Goal: Task Accomplishment & Management: Use online tool/utility

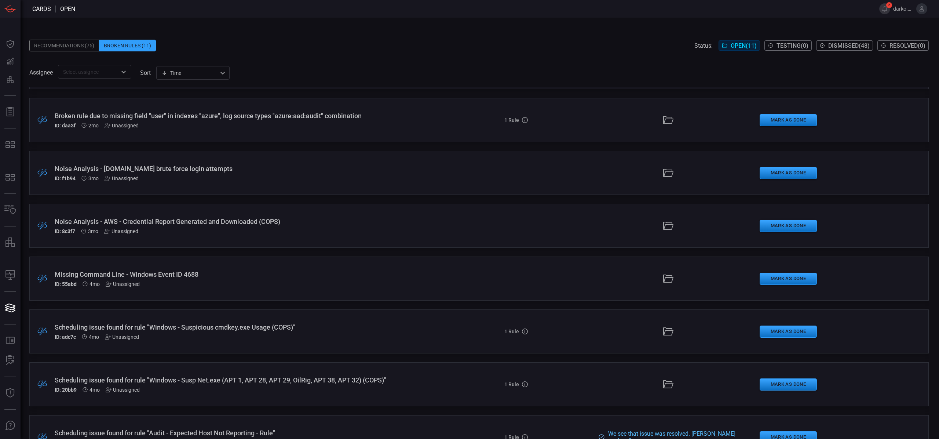
scroll to position [230, 0]
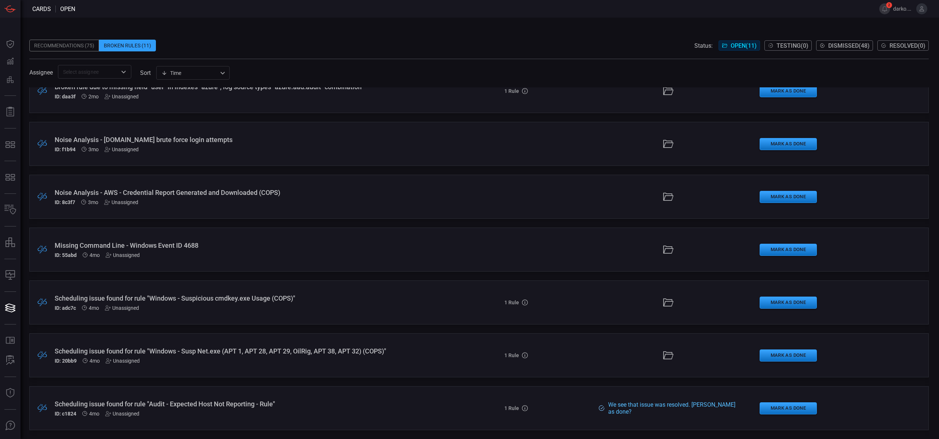
click at [634, 354] on div at bounding box center [668, 355] width 141 height 12
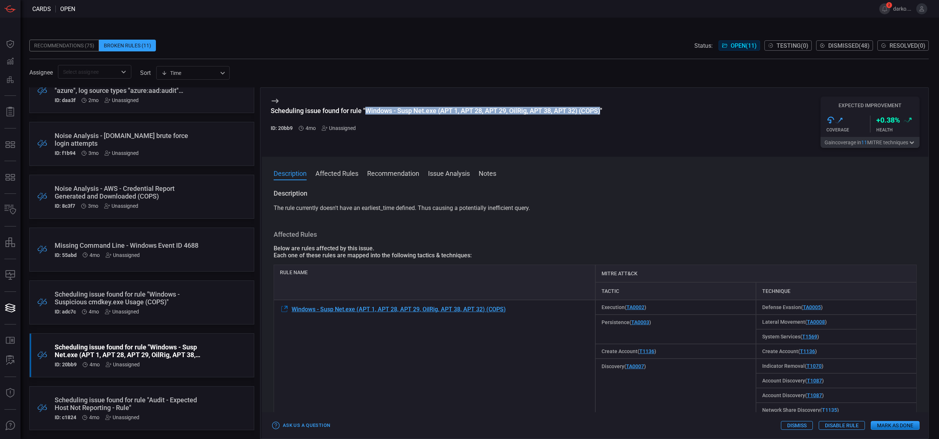
drag, startPoint x: 368, startPoint y: 110, endPoint x: 602, endPoint y: 111, distance: 234.0
click at [602, 111] on div "Scheduling issue found for rule "Windows - Susp Net.exe (APT 1, APT 28, APT 29,…" at bounding box center [437, 111] width 332 height 8
copy div "Windows - Susp Net.exe (APT 1, APT 28, APT 29, OilRig, APT 38, APT 32) (COPS)"
click at [353, 176] on button "Affected Rules" at bounding box center [336, 172] width 43 height 9
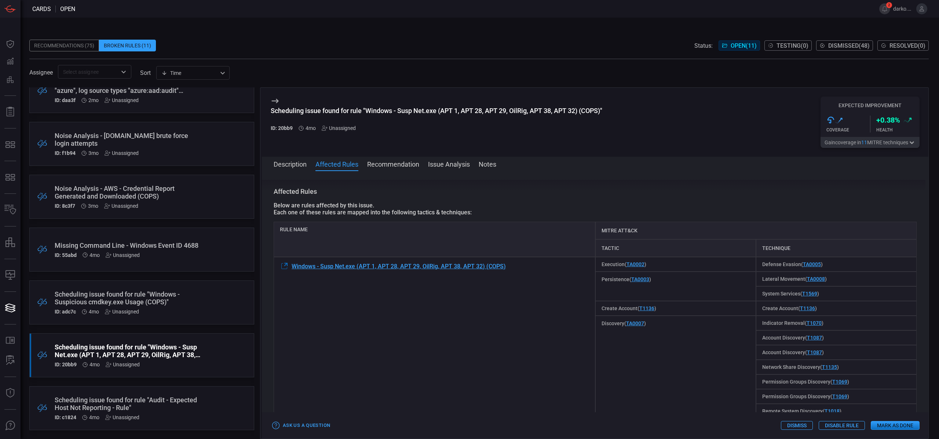
click at [396, 168] on span at bounding box center [595, 174] width 666 height 12
click at [396, 168] on button "Recommendation" at bounding box center [393, 163] width 52 height 9
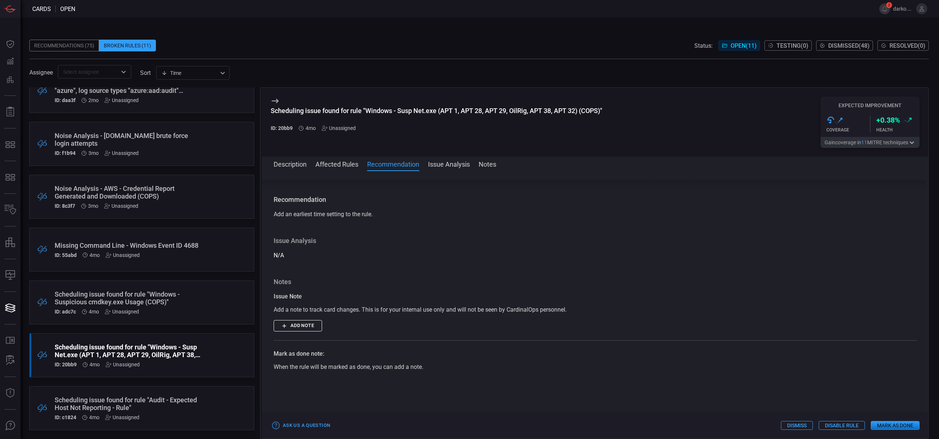
scroll to position [326, 0]
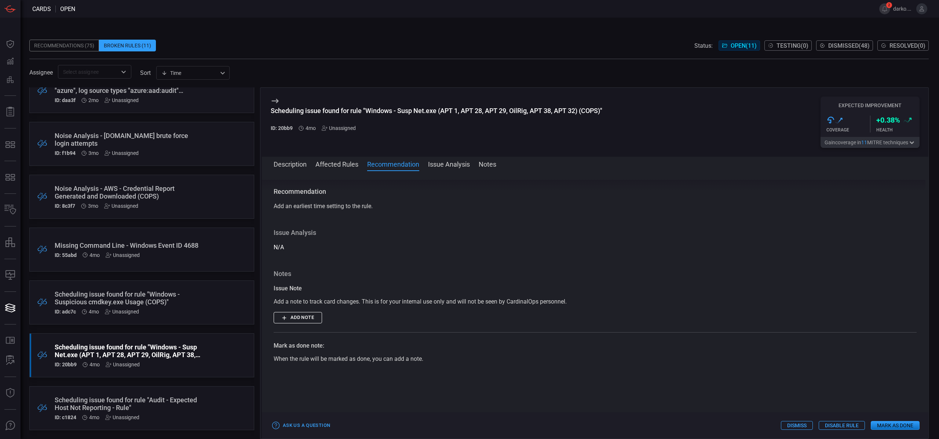
click at [455, 165] on button "Issue Analysis" at bounding box center [449, 163] width 42 height 9
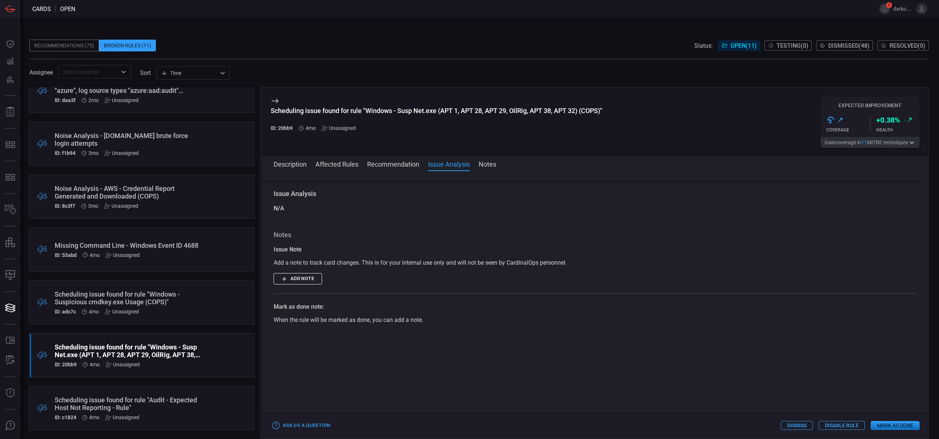
scroll to position [368, 0]
click at [489, 163] on button "Notes" at bounding box center [488, 163] width 18 height 9
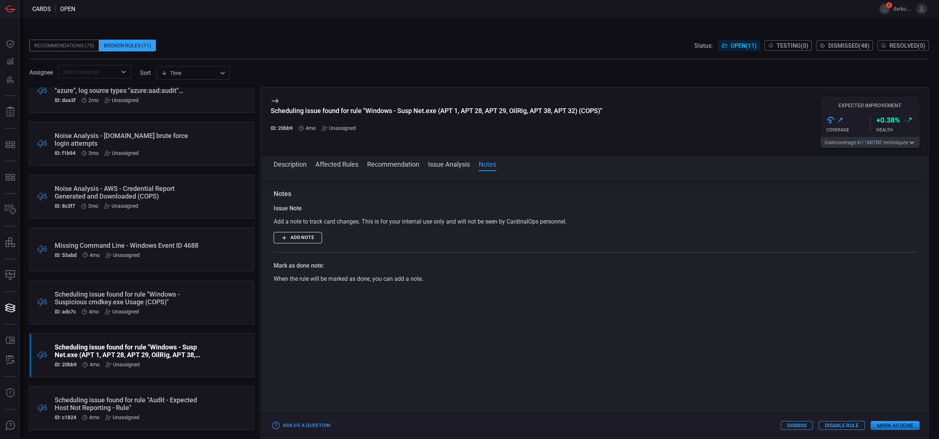
scroll to position [409, 0]
click at [402, 162] on button "Recommendation" at bounding box center [393, 163] width 52 height 9
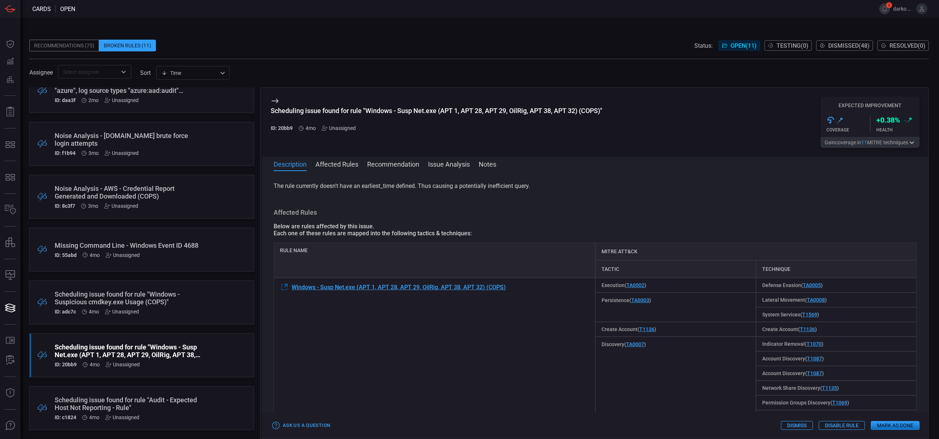
scroll to position [0, 0]
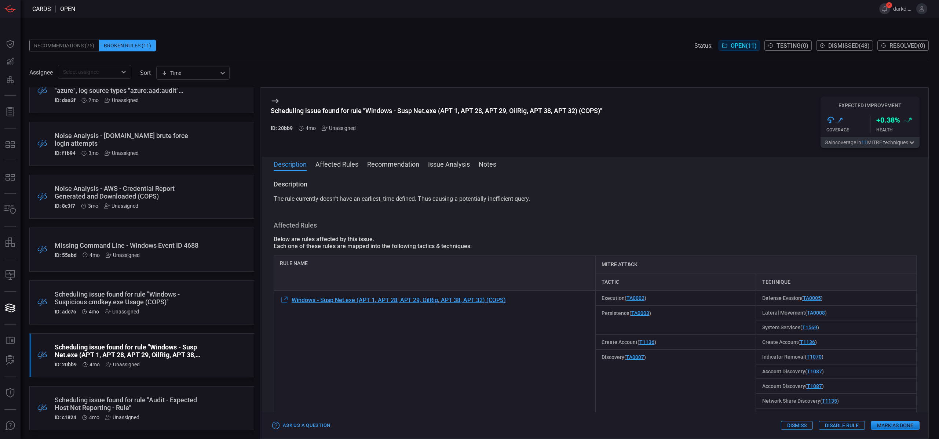
click at [887, 9] on button "2" at bounding box center [884, 8] width 11 height 11
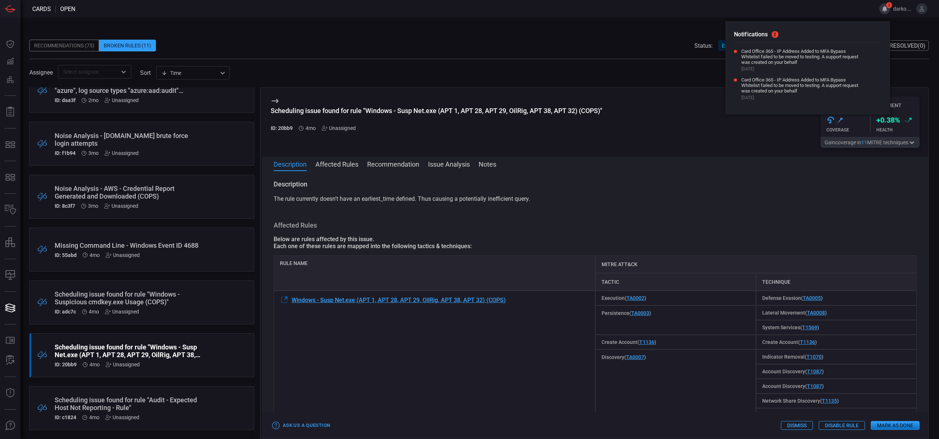
click at [887, 9] on button "2" at bounding box center [884, 8] width 11 height 11
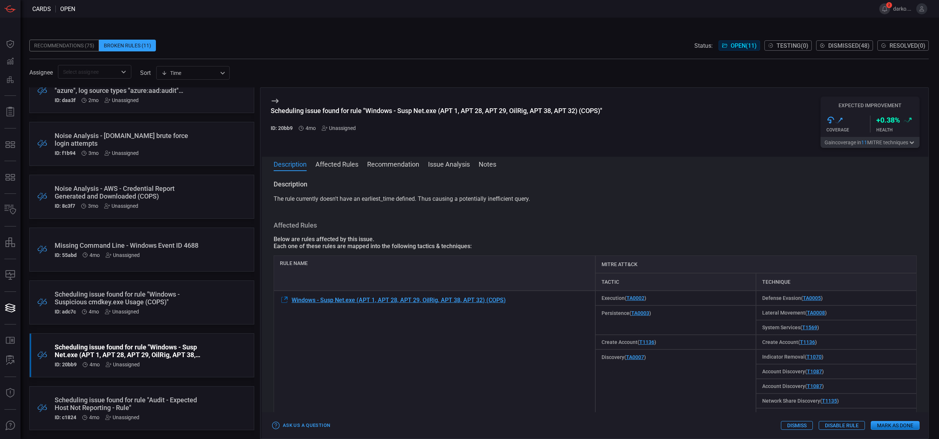
click at [886, 12] on button "2" at bounding box center [884, 8] width 11 height 11
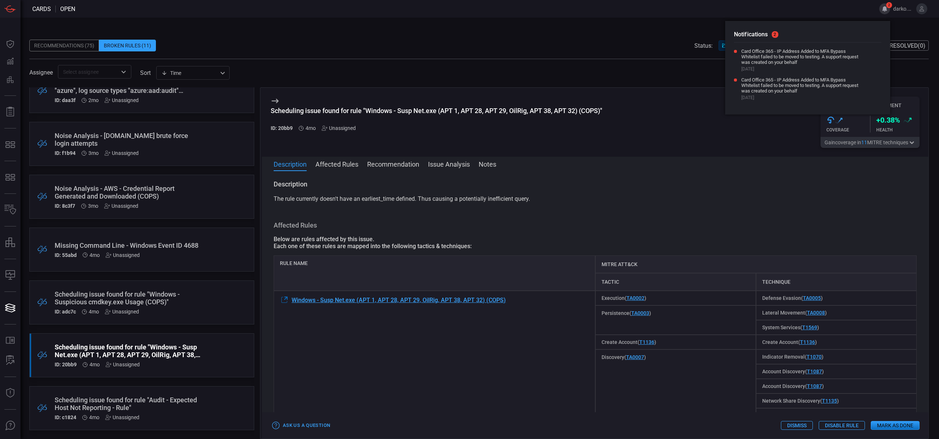
click at [886, 12] on button "2" at bounding box center [884, 8] width 11 height 11
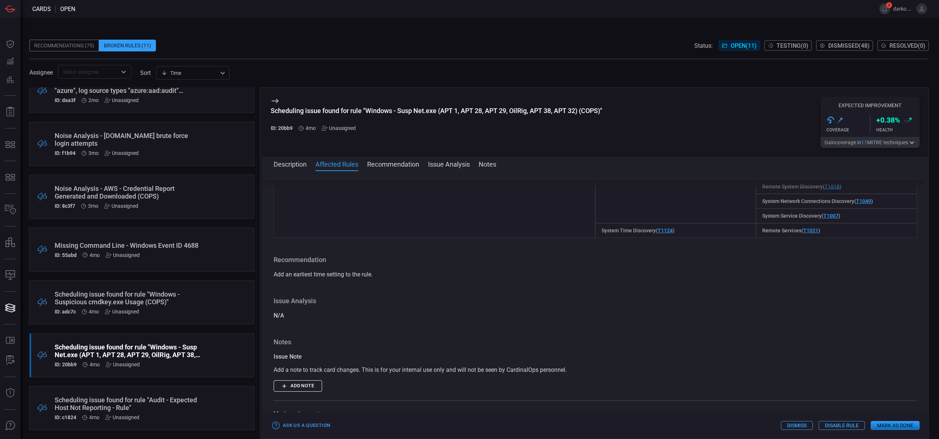
scroll to position [316, 0]
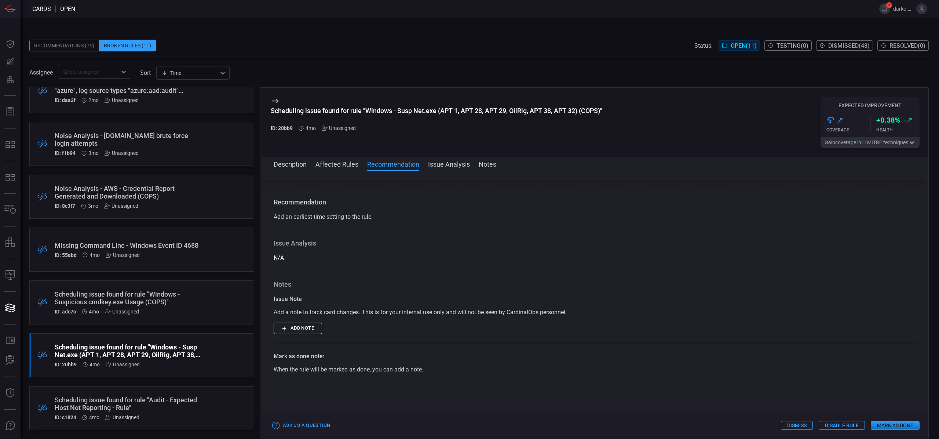
click at [380, 219] on div "Add an earliest time setting to the rule." at bounding box center [595, 216] width 643 height 9
drag, startPoint x: 380, startPoint y: 217, endPoint x: 270, endPoint y: 201, distance: 110.8
click at [270, 201] on div "Description The rule currently doesn't have an earliest_time defined. Thus caus…" at bounding box center [595, 303] width 666 height 247
copy div "Recommendation Add an earliest time setting to the rule."
click at [295, 167] on button "Description" at bounding box center [290, 163] width 33 height 9
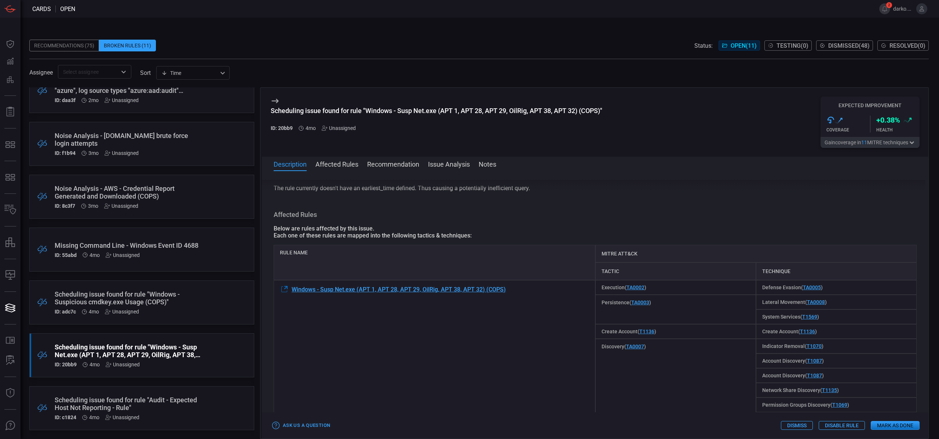
scroll to position [0, 0]
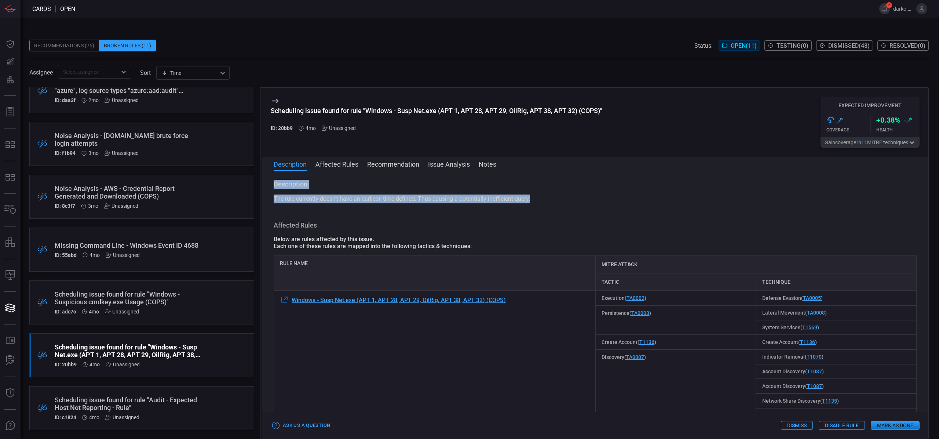
drag, startPoint x: 462, startPoint y: 201, endPoint x: 373, endPoint y: 178, distance: 91.7
click at [270, 181] on div "Description The rule currently doesn't have an earliest_time defined. Thus caus…" at bounding box center [595, 303] width 666 height 247
copy div "Description The rule currently doesn't have an earliest_time defined. Thus caus…"
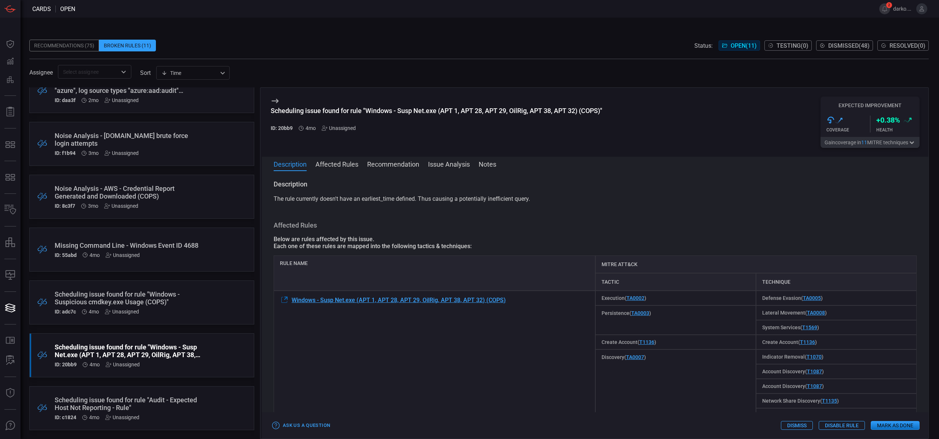
click at [573, 220] on div "Description The rule currently doesn't have an earliest_time defined. Thus caus…" at bounding box center [595, 303] width 666 height 247
click at [453, 162] on button "Issue Analysis" at bounding box center [449, 163] width 42 height 9
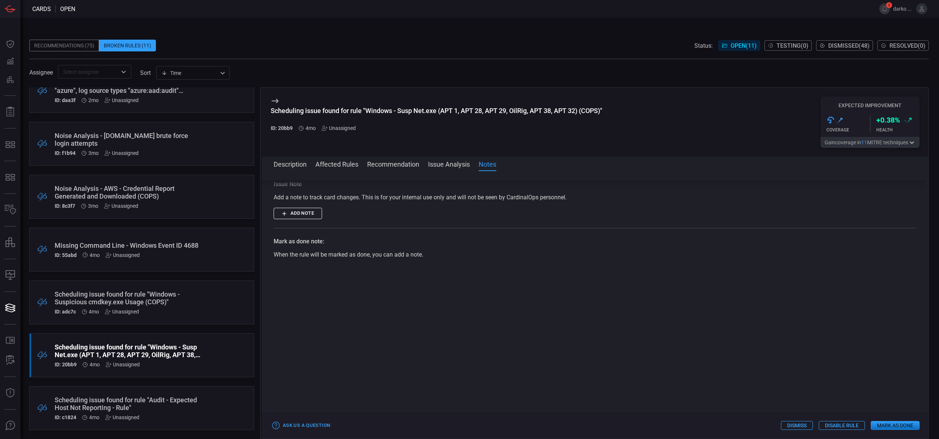
scroll to position [420, 0]
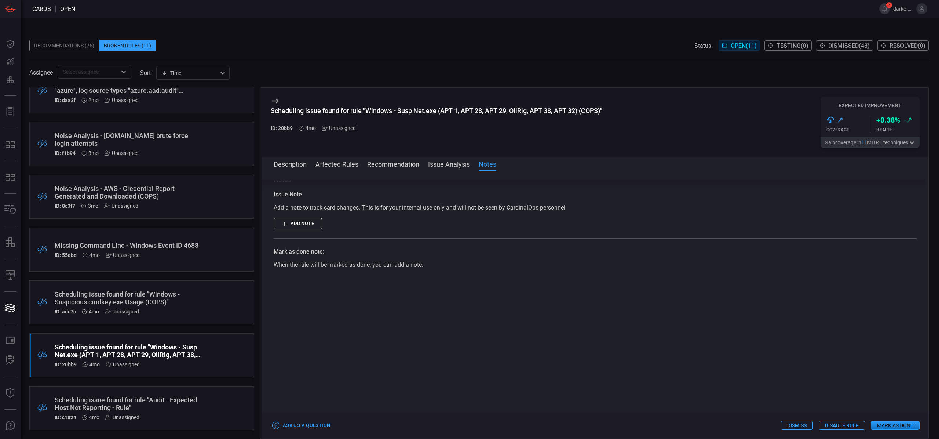
click at [304, 225] on button "Add note" at bounding box center [298, 223] width 48 height 11
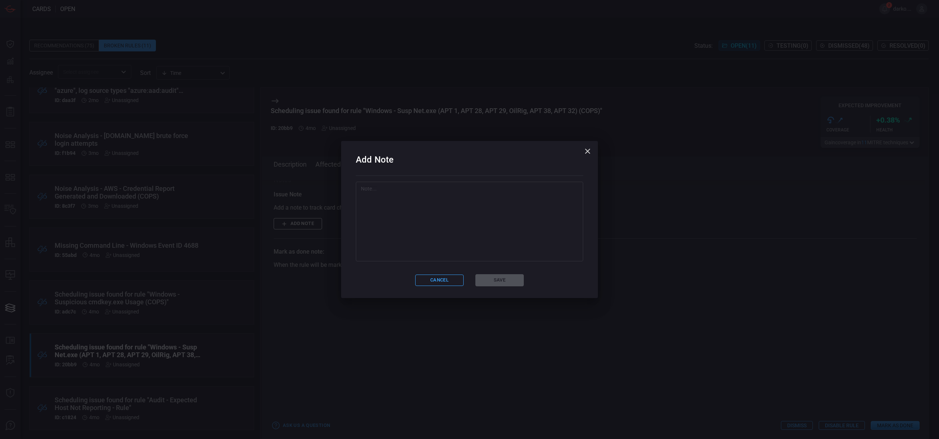
click at [411, 234] on textarea at bounding box center [469, 221] width 217 height 73
paste textarea "earliest=-24h"
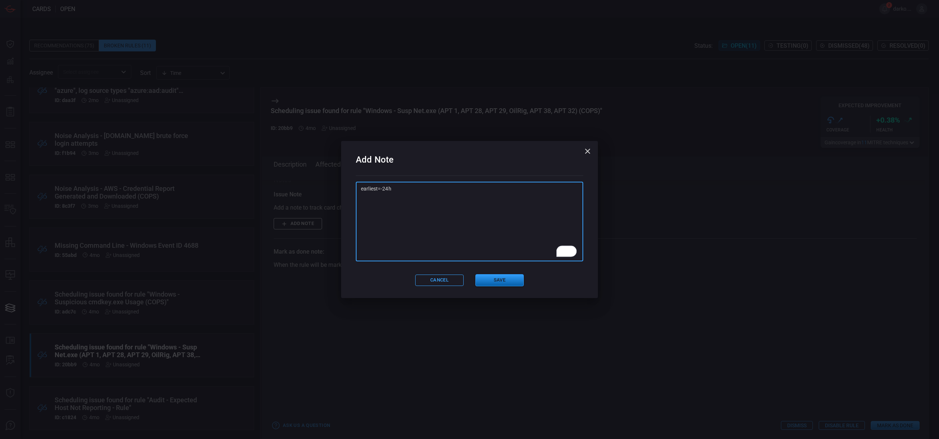
type textarea "earliest=-24h"
click at [503, 277] on button "Save" at bounding box center [499, 280] width 48 height 12
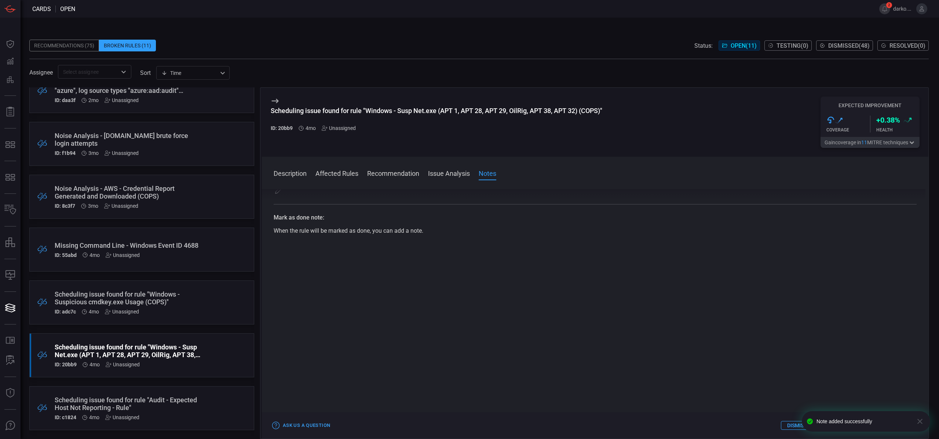
scroll to position [474, 0]
drag, startPoint x: 814, startPoint y: 347, endPoint x: 833, endPoint y: 355, distance: 20.6
click at [814, 347] on div at bounding box center [595, 343] width 643 height 185
click at [922, 422] on icon "button" at bounding box center [920, 421] width 9 height 9
click at [902, 424] on button "Mark as Done" at bounding box center [895, 425] width 49 height 9
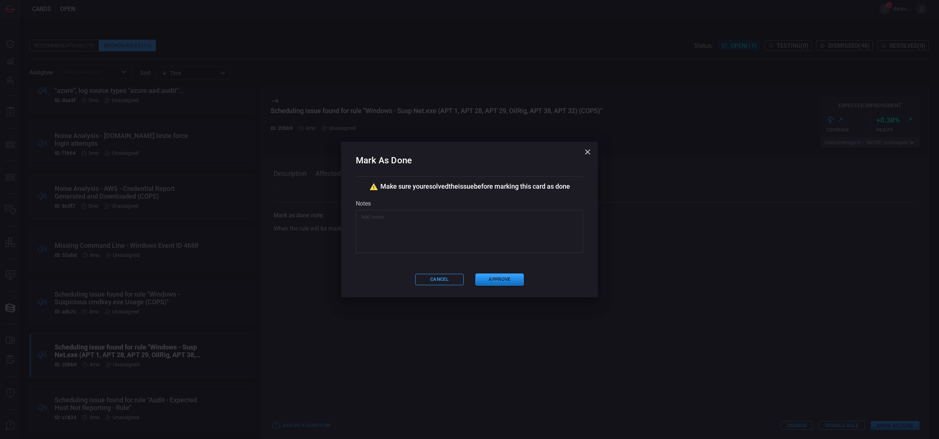
click at [403, 236] on textarea at bounding box center [469, 231] width 217 height 37
paste textarea "earliest=-24h"
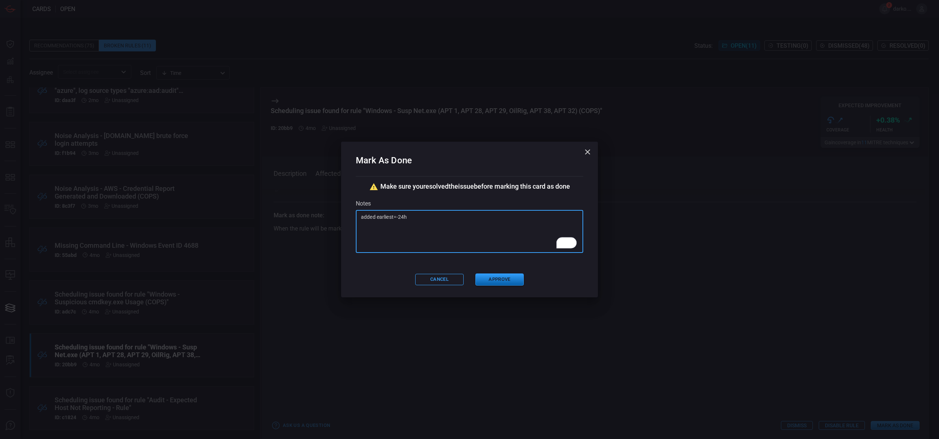
type textarea "added earliest=-24h"
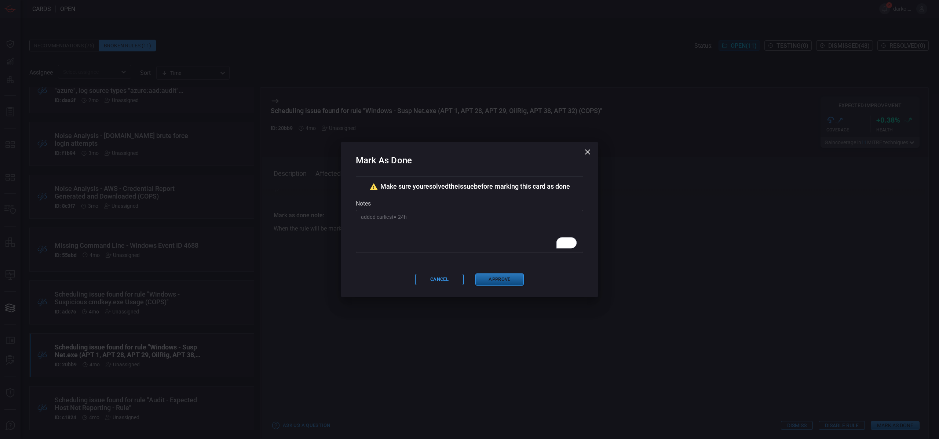
click at [503, 281] on button "Approve" at bounding box center [499, 279] width 48 height 12
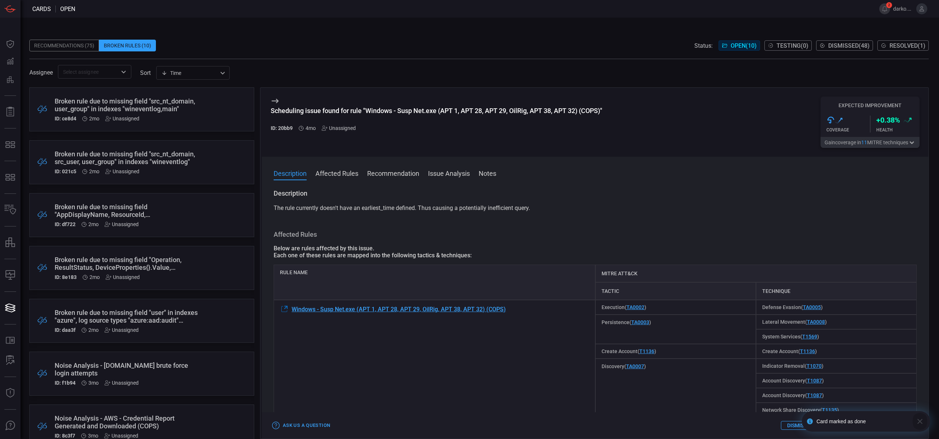
click at [918, 421] on icon "button" at bounding box center [920, 421] width 9 height 9
click at [138, 161] on div "Broken rule due to missing field "src_nt_domain, src_user, user_group" in index…" at bounding box center [128, 157] width 146 height 15
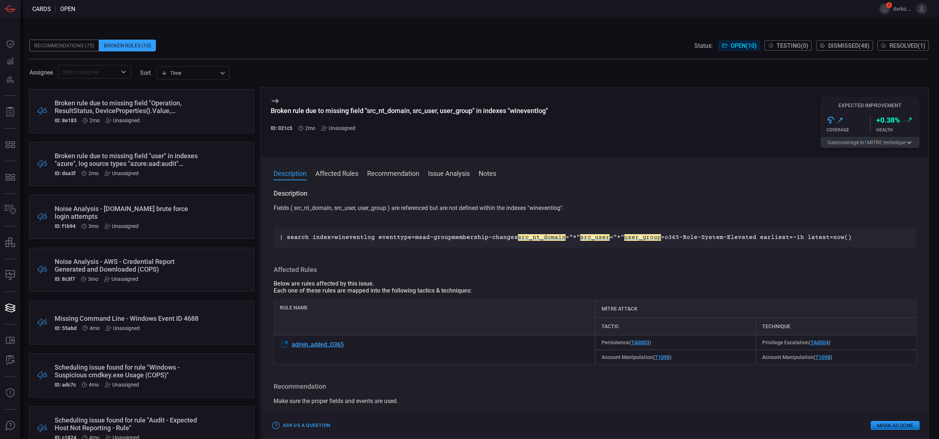
scroll to position [177, 0]
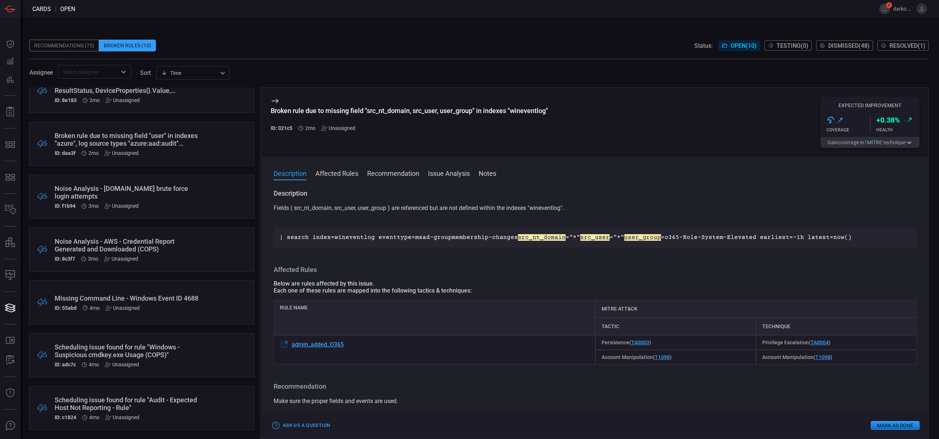
click at [173, 404] on div "Scheduling issue found for rule "Audit - Expected Host Not Reporting - Rule"" at bounding box center [128, 403] width 146 height 15
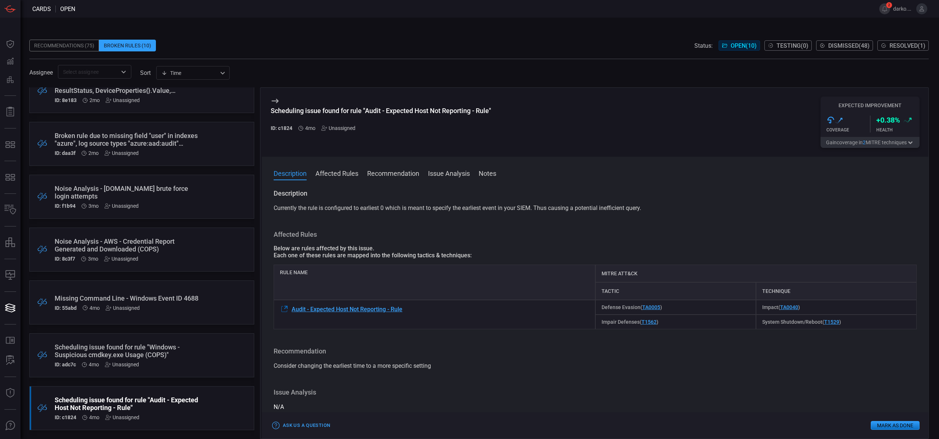
click at [167, 405] on div "Scheduling issue found for rule "Audit - Expected Host Not Reporting - Rule"" at bounding box center [128, 403] width 146 height 15
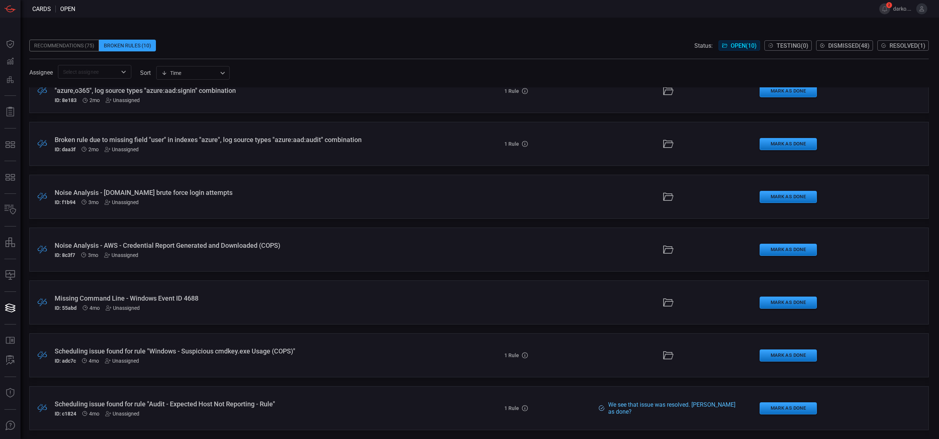
click at [249, 353] on div "Scheduling issue found for rule "Windows - Suspicious cmdkey.exe Usage (COPS)"" at bounding box center [230, 351] width 350 height 8
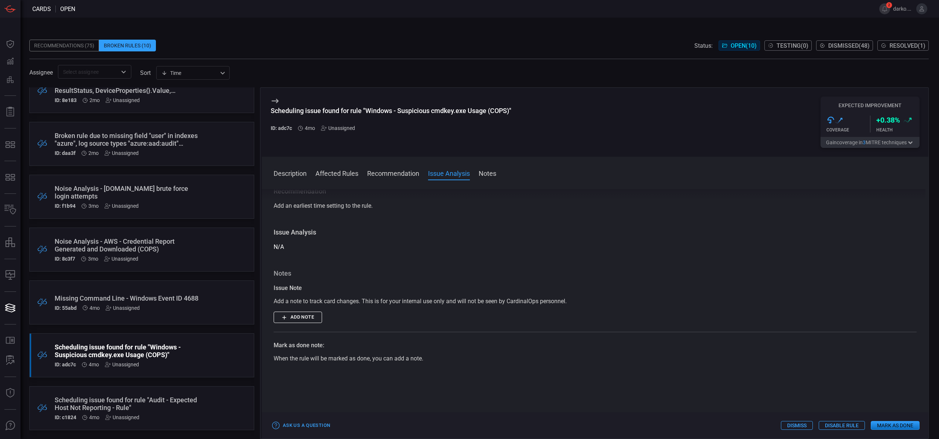
scroll to position [162, 0]
